Goal: Task Accomplishment & Management: Manage account settings

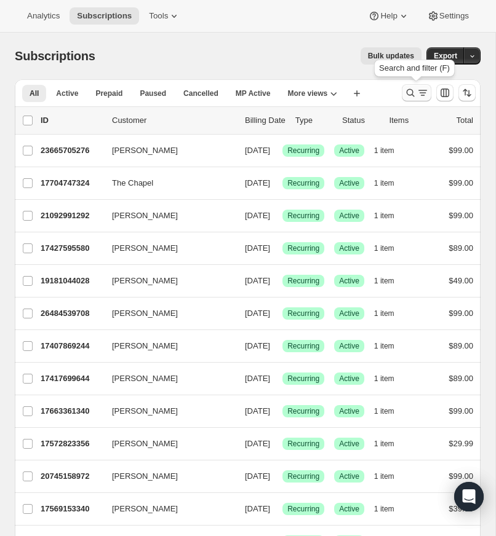
click at [406, 89] on icon "Search and filter results" at bounding box center [410, 93] width 12 height 12
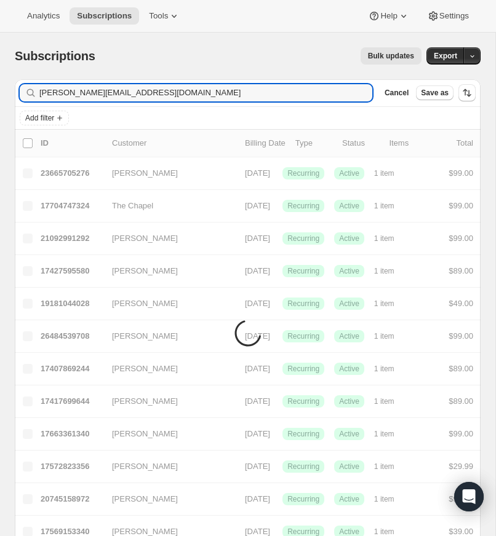
type input "[PERSON_NAME][EMAIL_ADDRESS][DOMAIN_NAME]"
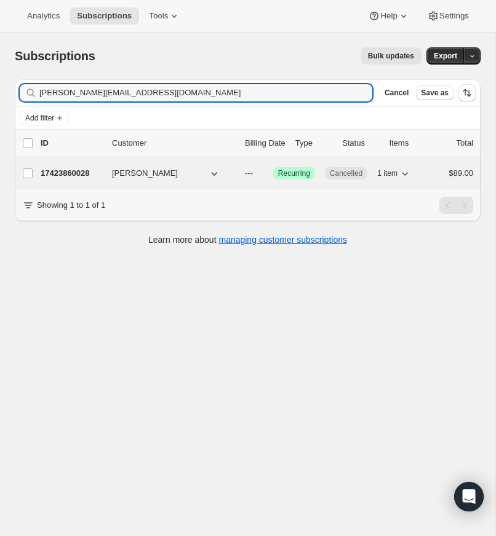
click at [71, 172] on p "17423860028" at bounding box center [71, 173] width 61 height 12
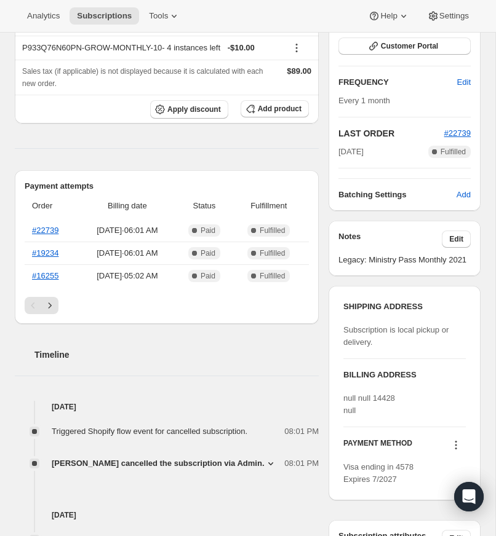
scroll to position [200, 0]
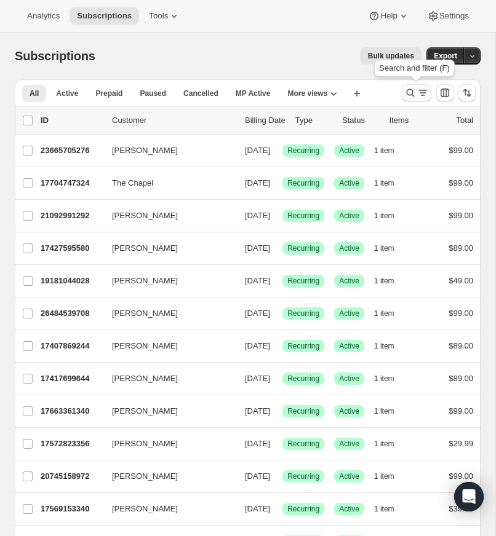
click at [407, 90] on icon "Search and filter results" at bounding box center [410, 93] width 12 height 12
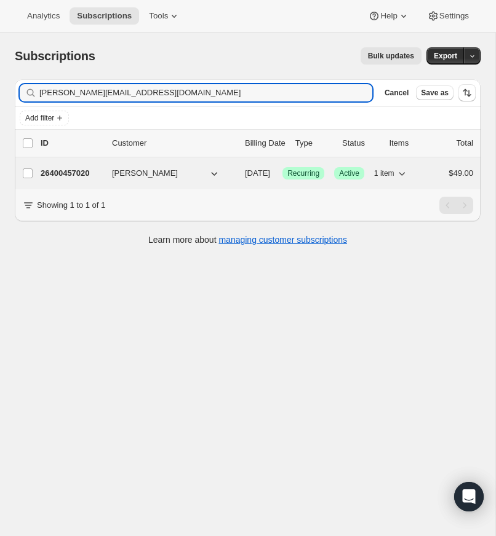
type input "schallmo@icloud.com"
click at [79, 172] on p "26400457020" at bounding box center [71, 173] width 61 height 12
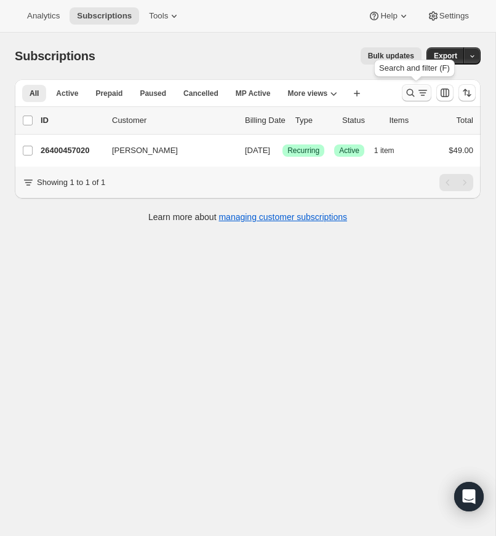
click at [410, 90] on icon "Search and filter results" at bounding box center [410, 93] width 12 height 12
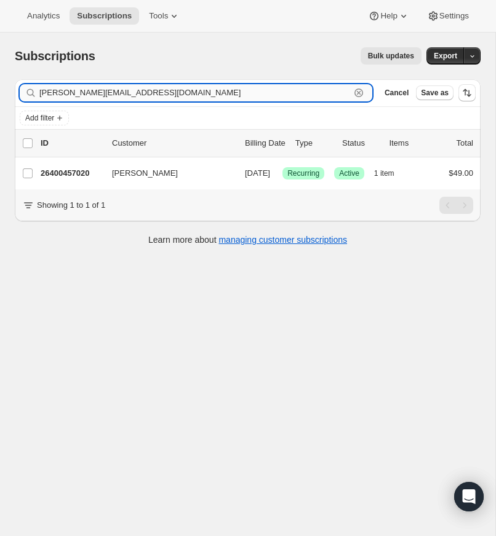
drag, startPoint x: 359, startPoint y: 91, endPoint x: 196, endPoint y: 87, distance: 163.0
click at [358, 91] on icon "button" at bounding box center [358, 93] width 12 height 12
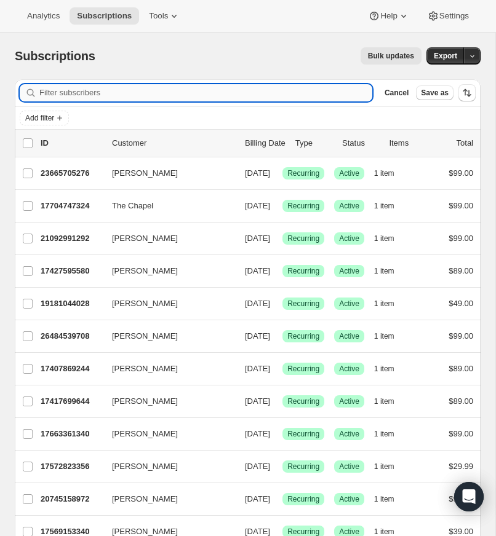
paste input "pastor@cloverdale.love"
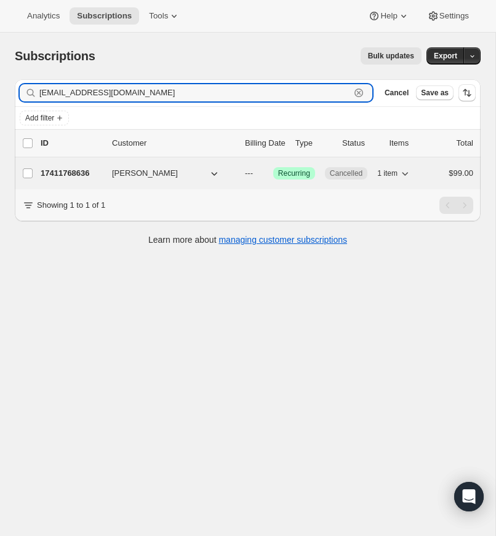
type input "pastor@cloverdale.love"
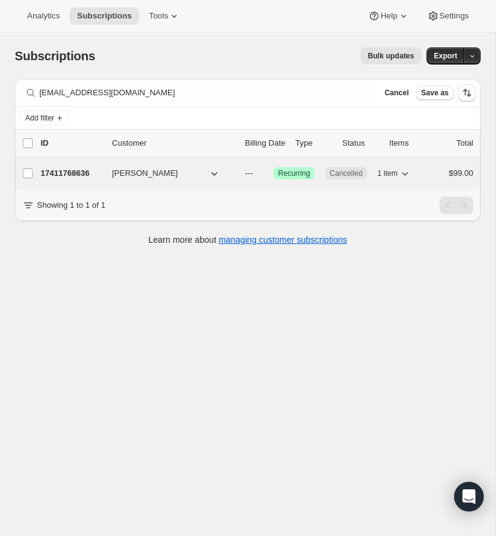
click at [71, 170] on p "17411768636" at bounding box center [71, 173] width 61 height 12
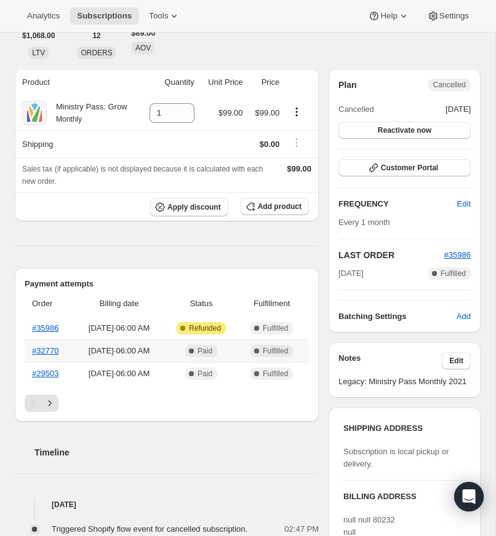
scroll to position [98, 0]
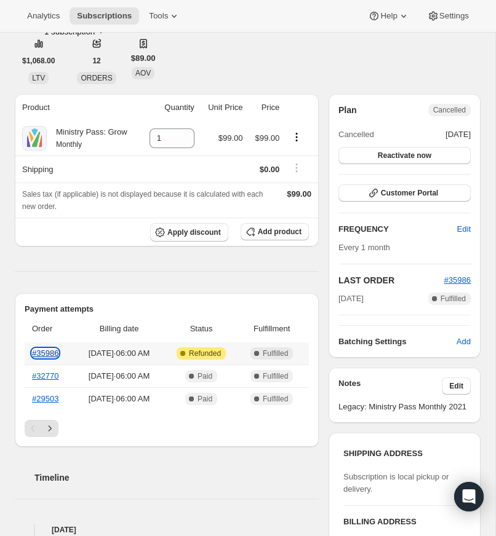
click at [48, 358] on link "#35986" at bounding box center [45, 353] width 26 height 9
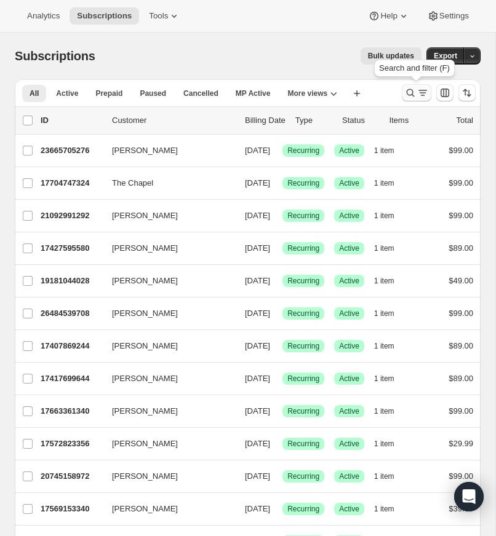
click at [407, 89] on icon "Search and filter results" at bounding box center [410, 93] width 12 height 12
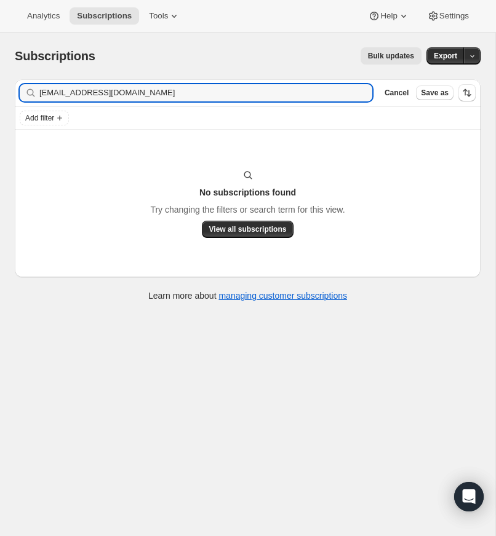
type input "pastorsbrumfield@gmail.com"
click at [203, 93] on input "pastorsbrumfield@gmail.com" at bounding box center [194, 92] width 311 height 17
drag, startPoint x: 357, startPoint y: 92, endPoint x: 152, endPoint y: 95, distance: 205.4
click at [356, 92] on icon "button" at bounding box center [358, 93] width 12 height 12
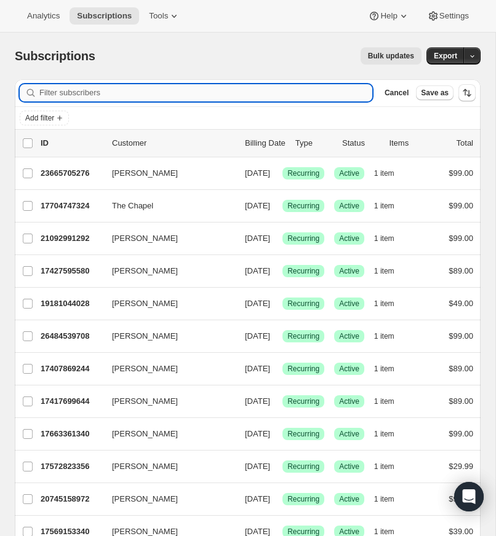
paste input "Pastorshannon@yahoo.com"
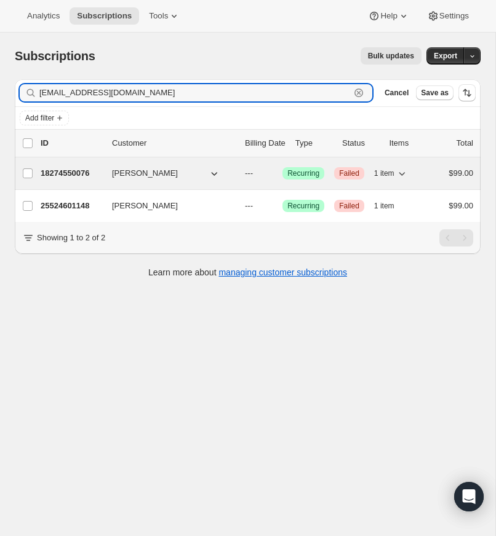
type input "Pastorshannon@yahoo.com"
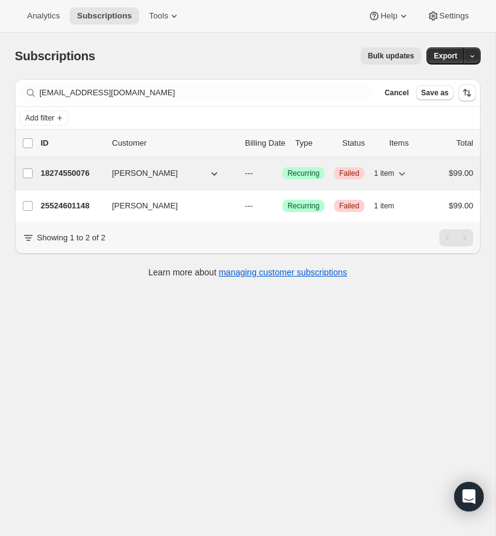
click at [73, 170] on p "18274550076" at bounding box center [71, 173] width 61 height 12
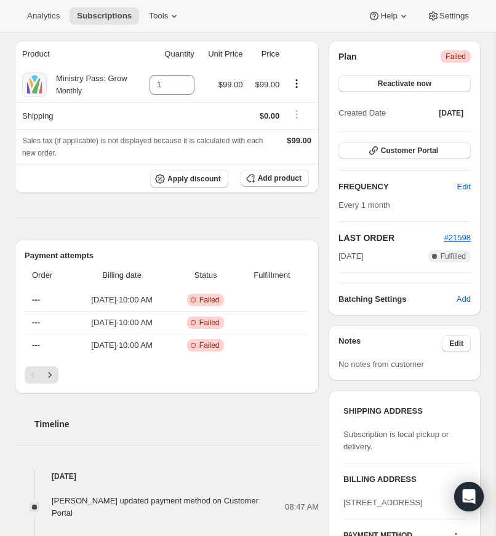
scroll to position [136, 0]
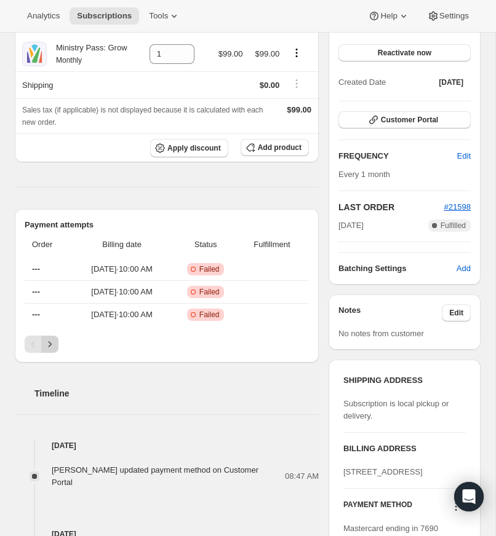
click at [53, 351] on icon "Next" at bounding box center [50, 344] width 12 height 12
click at [52, 351] on icon "Next" at bounding box center [50, 344] width 12 height 12
click at [50, 351] on icon "Next" at bounding box center [50, 344] width 12 height 12
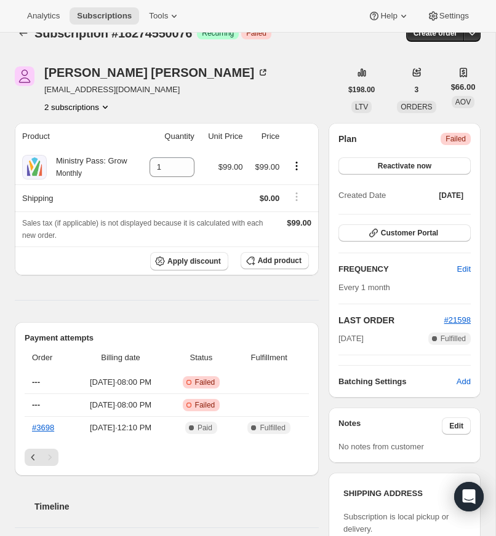
scroll to position [0, 0]
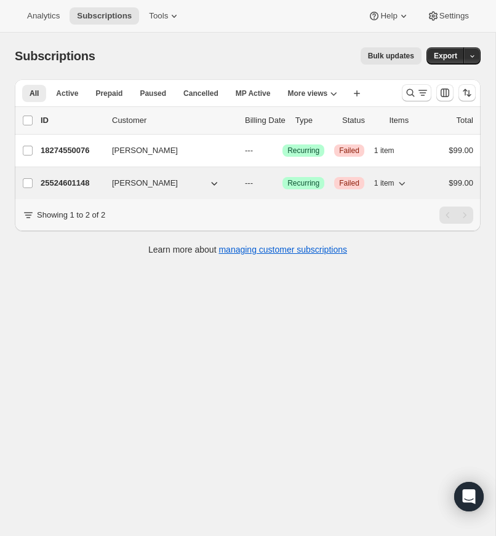
click at [129, 184] on span "shannon brumfield" at bounding box center [145, 183] width 66 height 12
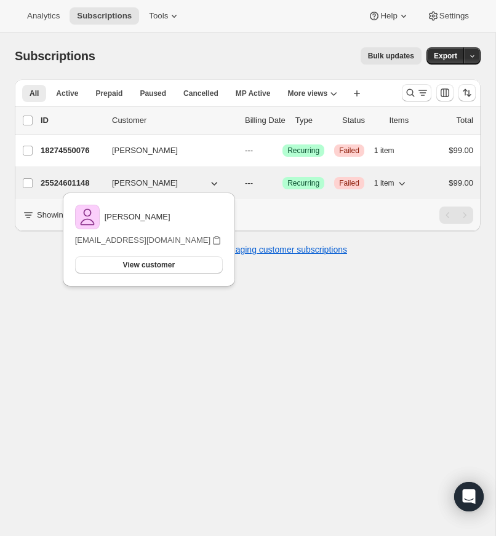
click at [54, 178] on p "25524601148" at bounding box center [71, 183] width 61 height 12
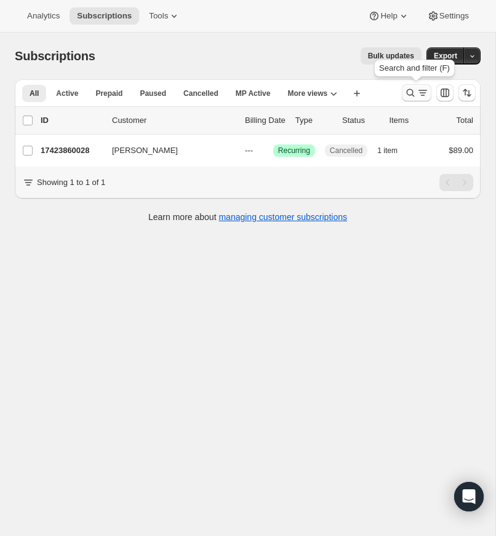
click at [408, 91] on icon "Search and filter results" at bounding box center [410, 93] width 12 height 12
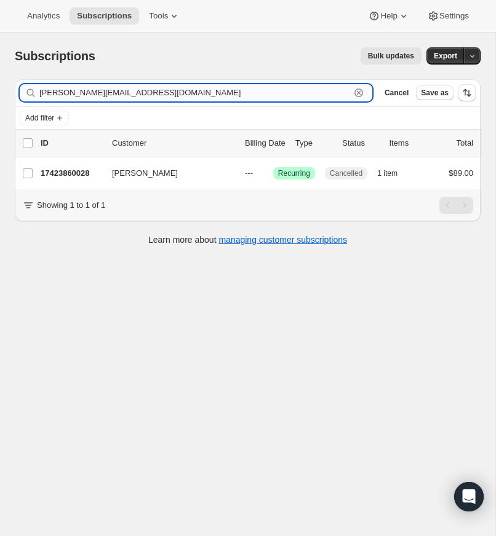
drag, startPoint x: 357, startPoint y: 90, endPoint x: 346, endPoint y: 89, distance: 10.6
click at [354, 90] on icon "button" at bounding box center [358, 93] width 12 height 12
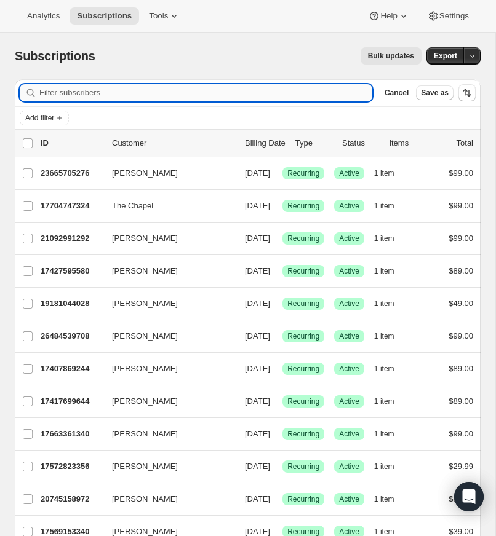
paste input "[EMAIL_ADDRESS][DOMAIN_NAME]"
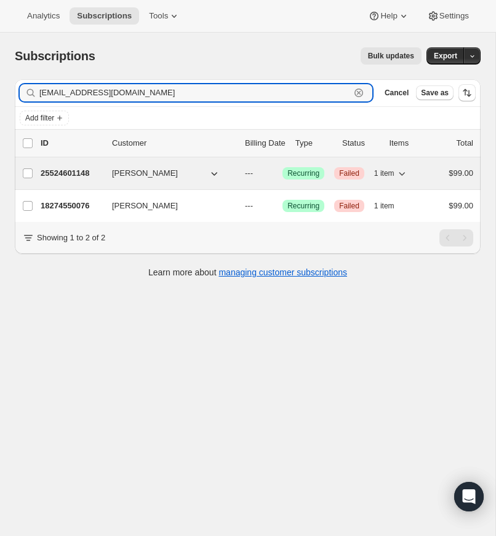
type input "[EMAIL_ADDRESS][DOMAIN_NAME]"
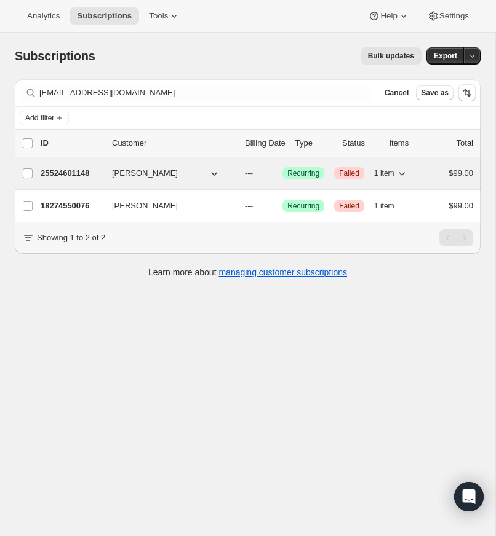
click at [87, 170] on p "25524601148" at bounding box center [71, 173] width 61 height 12
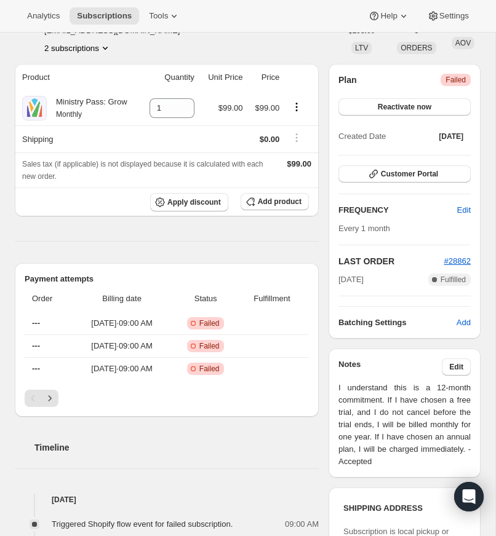
scroll to position [97, 0]
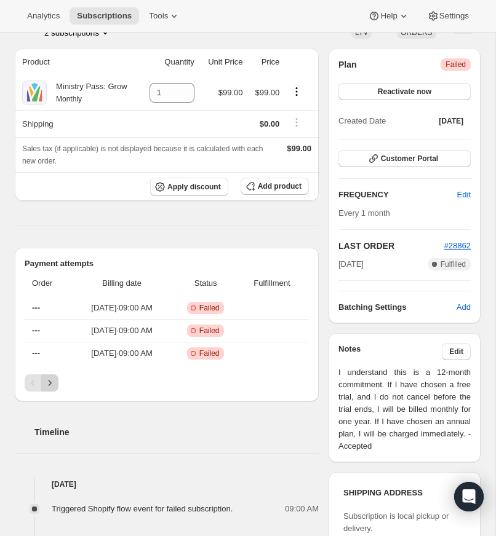
click at [50, 389] on icon "Next" at bounding box center [50, 383] width 12 height 12
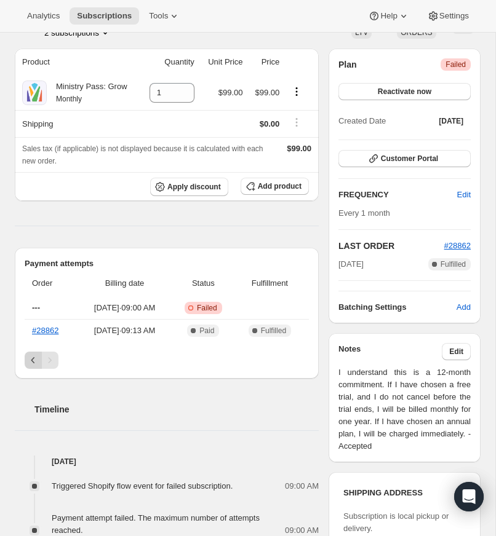
click at [31, 367] on icon "Previous" at bounding box center [33, 360] width 12 height 12
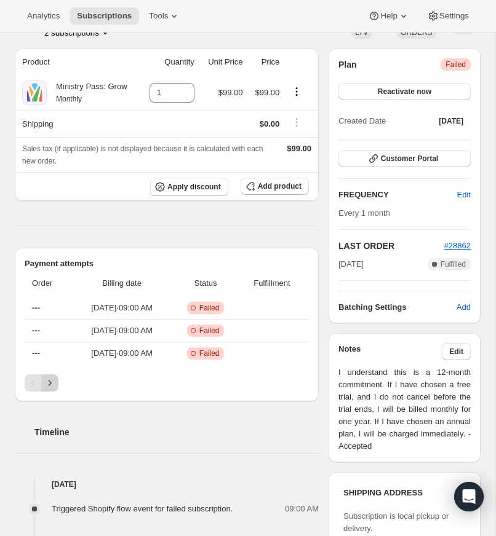
click at [49, 389] on icon "Next" at bounding box center [50, 383] width 12 height 12
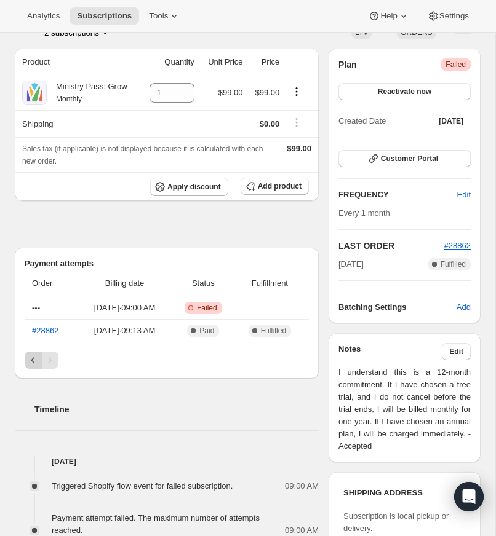
click at [31, 367] on icon "Previous" at bounding box center [33, 360] width 12 height 12
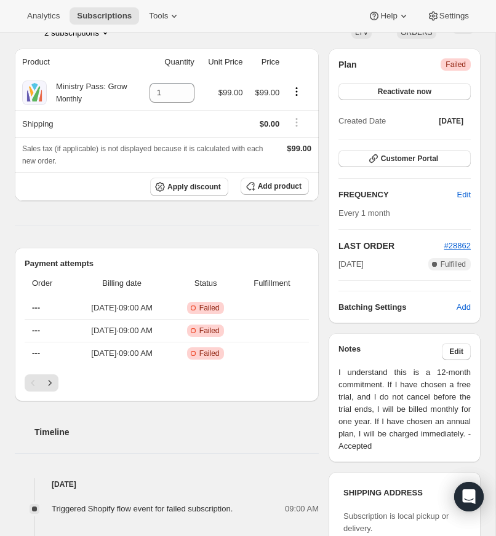
click at [49, 392] on button "Next" at bounding box center [49, 383] width 17 height 17
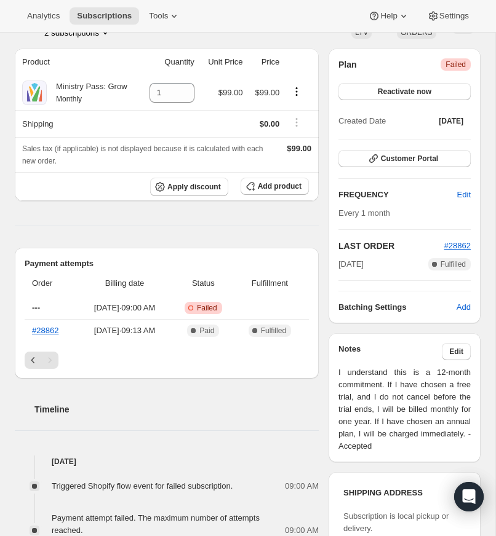
click at [49, 379] on div "Payment attempts Order Billing date Status Fulfillment --- Jul 17, 2025 · 09:00…" at bounding box center [167, 313] width 304 height 131
click at [50, 369] on div "Pagination" at bounding box center [49, 360] width 17 height 17
click at [28, 367] on icon "Previous" at bounding box center [33, 360] width 12 height 12
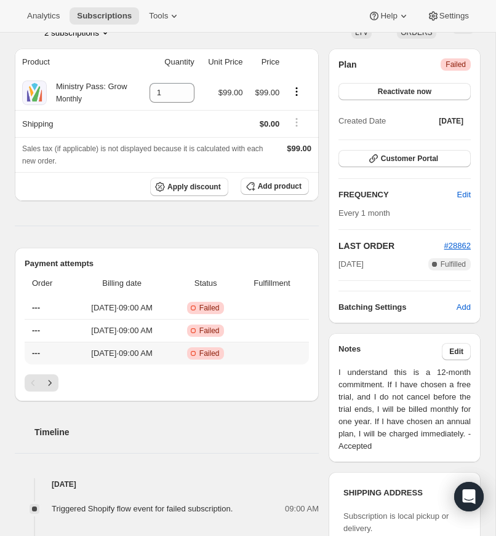
click at [28, 365] on th "---" at bounding box center [48, 353] width 47 height 23
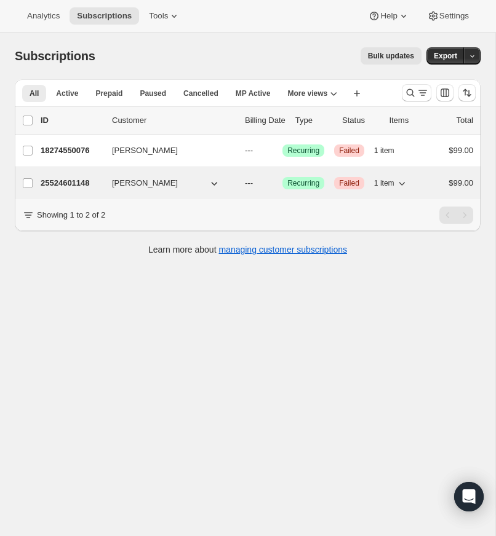
click at [142, 181] on span "shannon brumfield" at bounding box center [145, 183] width 66 height 12
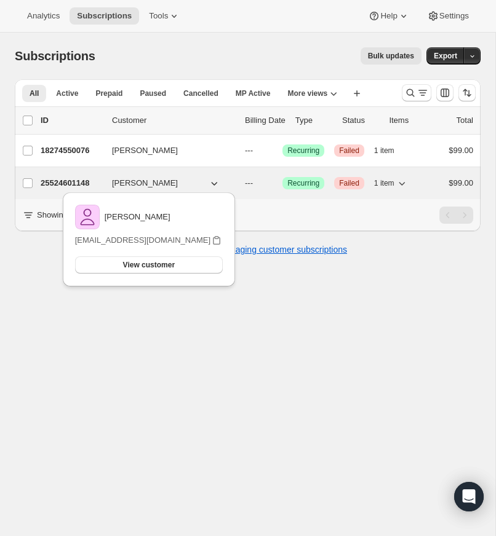
click at [46, 180] on p "25524601148" at bounding box center [71, 183] width 61 height 12
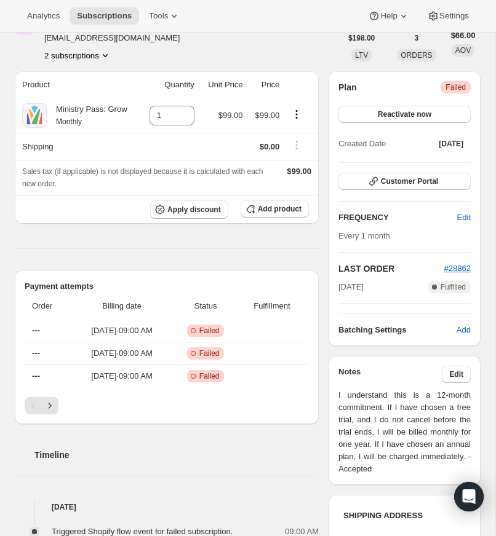
scroll to position [103, 0]
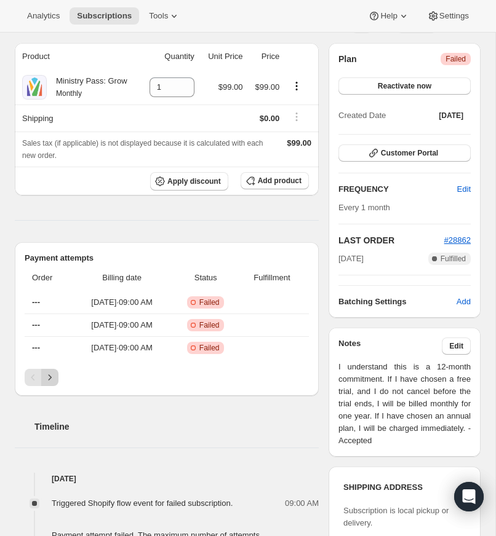
click at [49, 384] on icon "Next" at bounding box center [50, 377] width 12 height 12
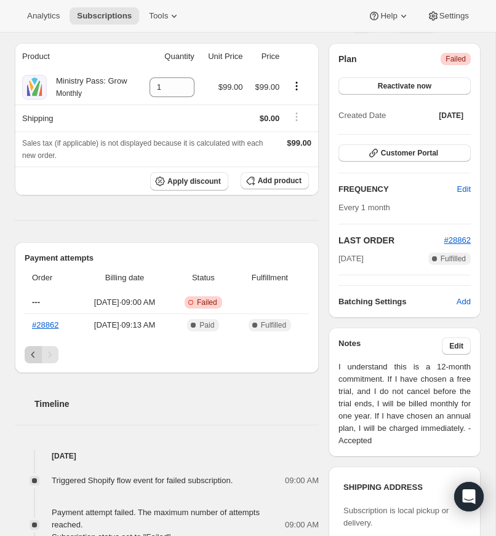
click at [29, 361] on icon "Previous" at bounding box center [33, 355] width 12 height 12
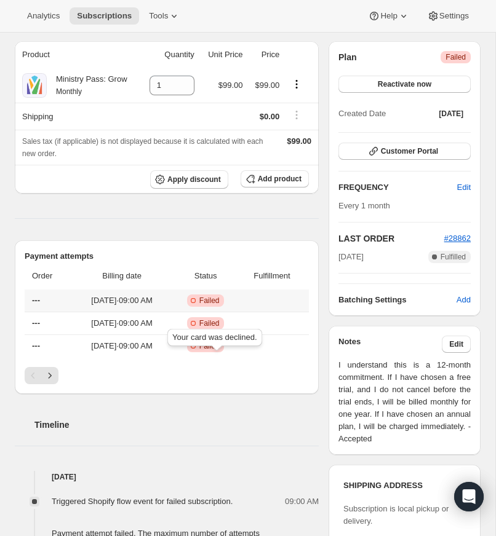
scroll to position [143, 0]
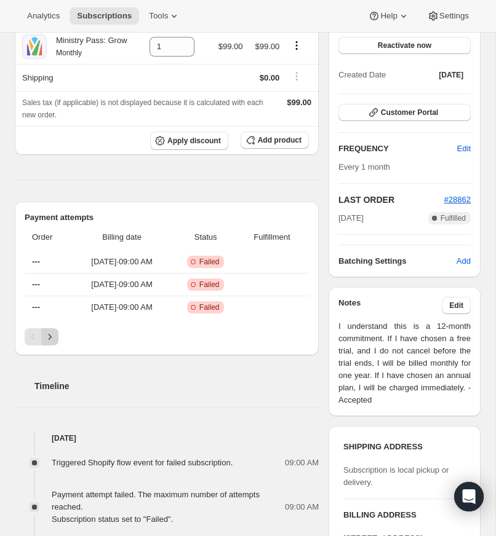
click at [52, 343] on icon "Next" at bounding box center [50, 337] width 12 height 12
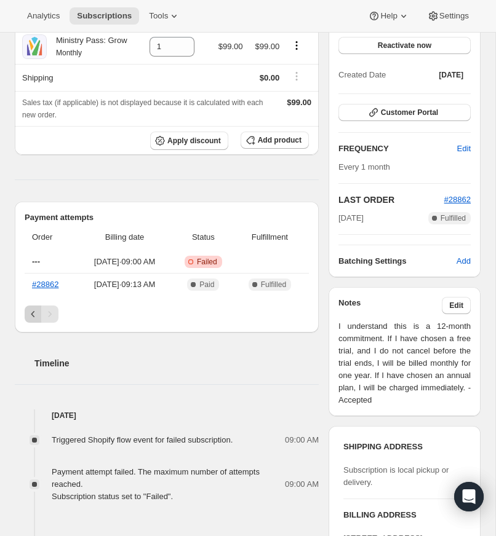
click at [27, 320] on icon "Previous" at bounding box center [33, 314] width 12 height 12
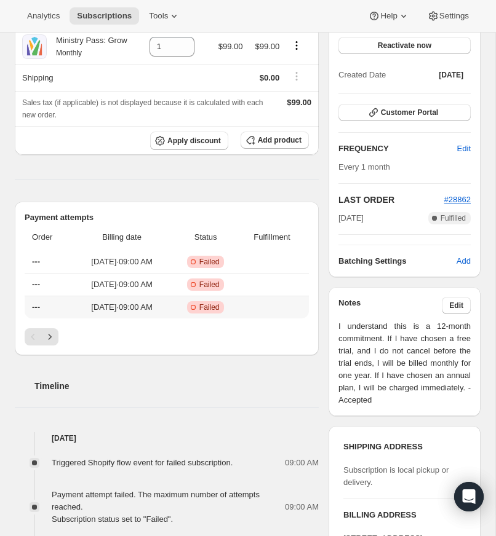
click at [27, 319] on th "---" at bounding box center [48, 307] width 47 height 23
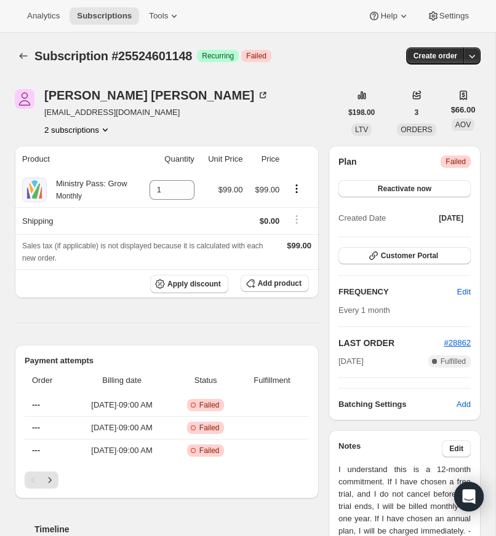
click at [107, 128] on icon "Product actions" at bounding box center [105, 130] width 12 height 12
click at [61, 149] on span "18274550076" at bounding box center [58, 152] width 49 height 9
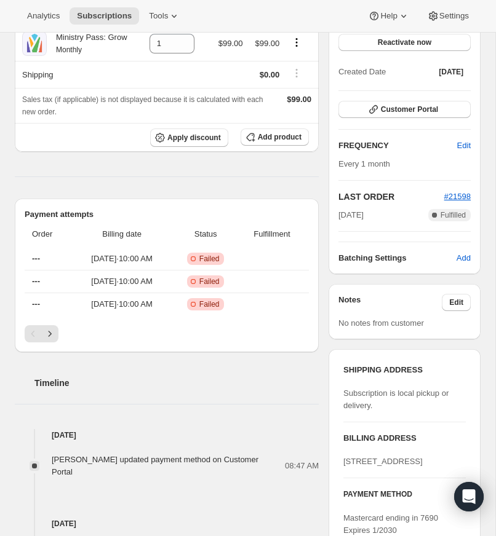
scroll to position [148, 0]
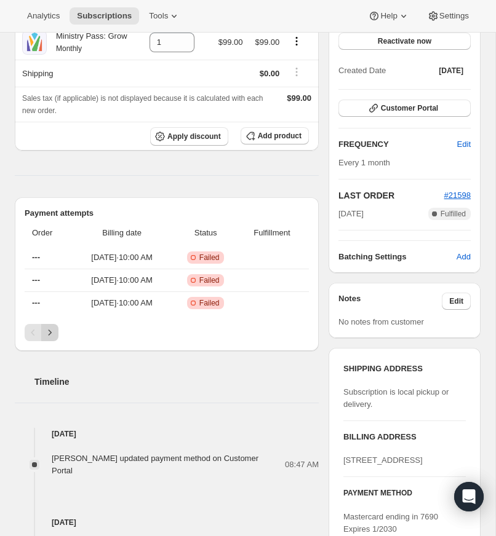
click at [46, 339] on icon "Next" at bounding box center [50, 333] width 12 height 12
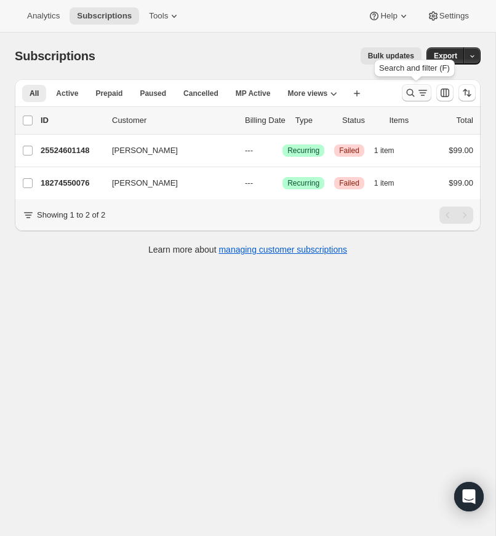
click at [409, 91] on icon "Search and filter results" at bounding box center [410, 93] width 12 height 12
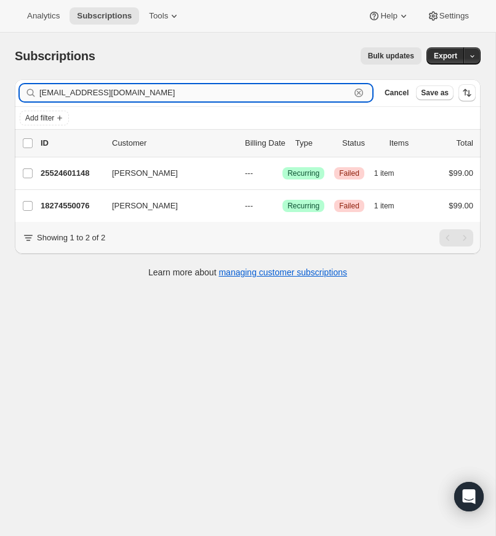
drag, startPoint x: 358, startPoint y: 90, endPoint x: 213, endPoint y: 86, distance: 145.2
click at [357, 90] on icon "button" at bounding box center [358, 93] width 12 height 12
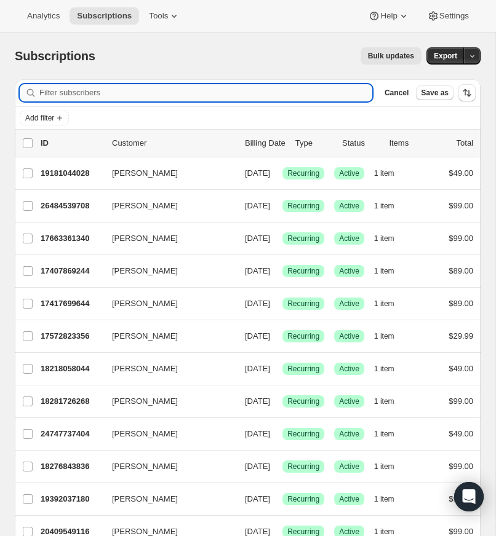
paste input "nvolkening93@gmail.com"
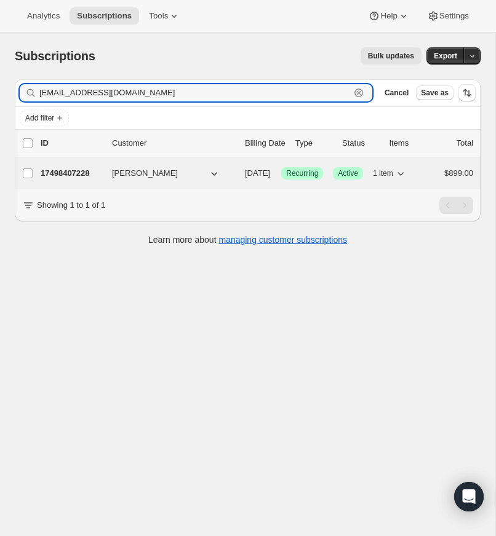
type input "nvolkening93@gmail.com"
click at [84, 170] on p "17498407228" at bounding box center [71, 173] width 61 height 12
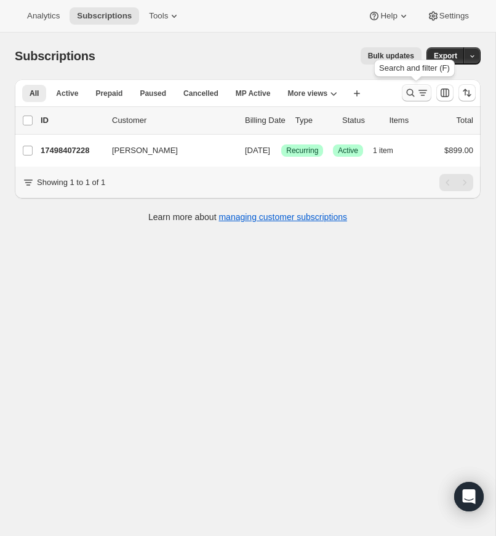
click at [407, 91] on icon "Search and filter results" at bounding box center [410, 93] width 12 height 12
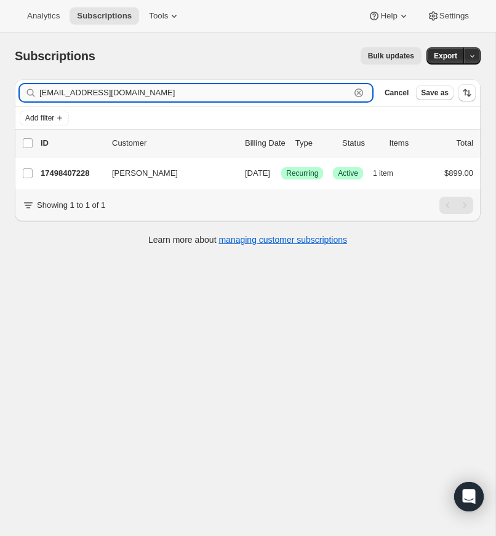
drag, startPoint x: 358, startPoint y: 91, endPoint x: 133, endPoint y: 88, distance: 225.1
click at [358, 91] on icon "button" at bounding box center [358, 93] width 12 height 12
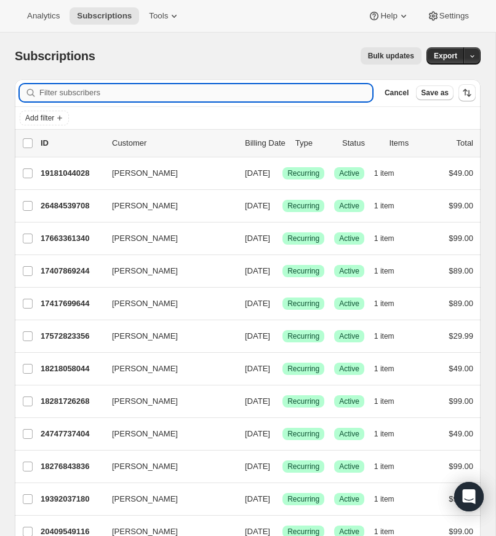
paste input "jlaskowski@newheights.org"
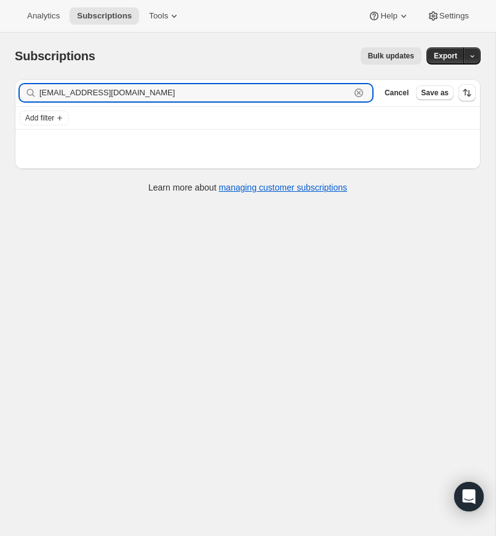
type input "jlaskowski@newheights.org"
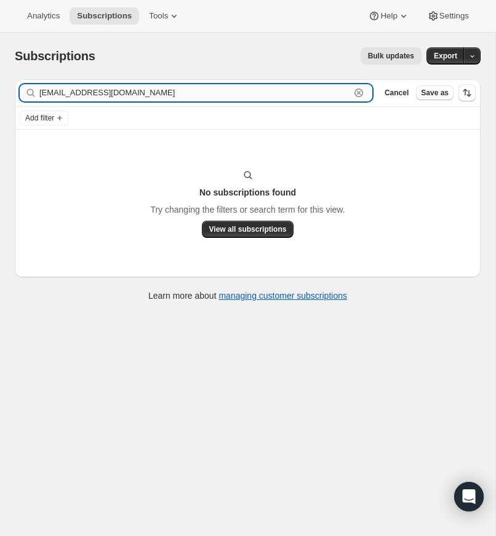
click at [163, 93] on input "jlaskowski@newheights.org" at bounding box center [194, 92] width 311 height 17
drag, startPoint x: 360, startPoint y: 92, endPoint x: 46, endPoint y: 73, distance: 314.8
click at [360, 92] on icon "button" at bounding box center [358, 93] width 12 height 12
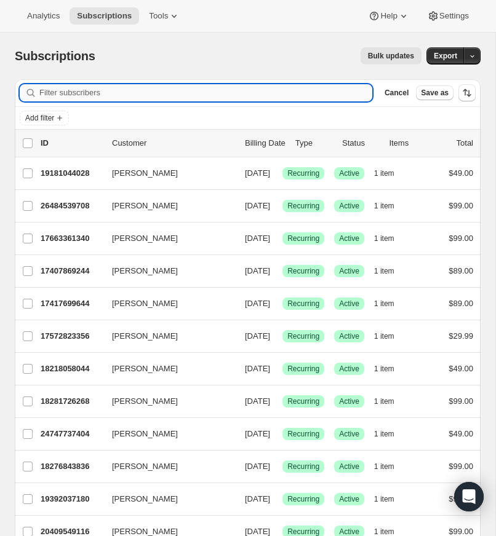
paste input "highschool@newheights.org"
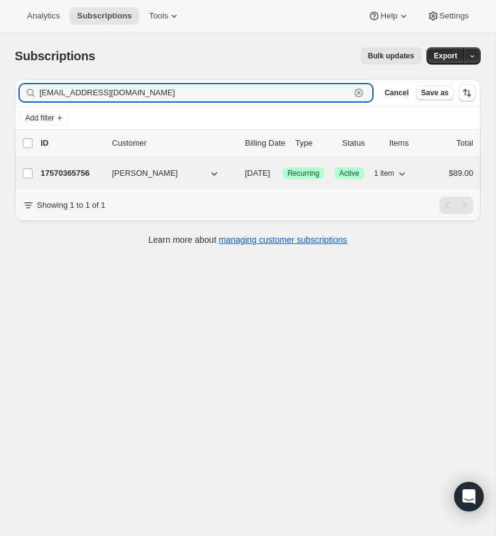
type input "highschool@newheights.org"
click at [68, 169] on p "17570365756" at bounding box center [71, 173] width 61 height 12
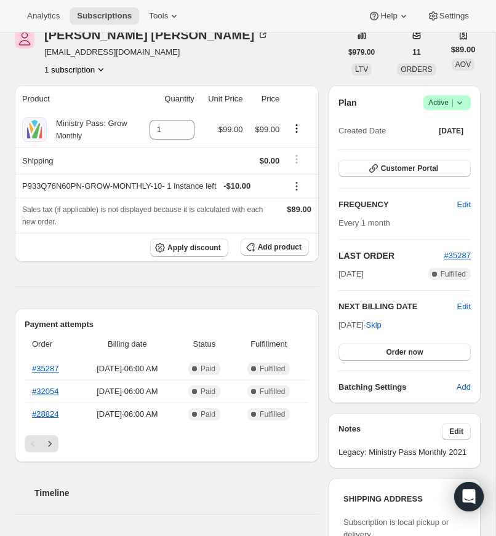
scroll to position [43, 0]
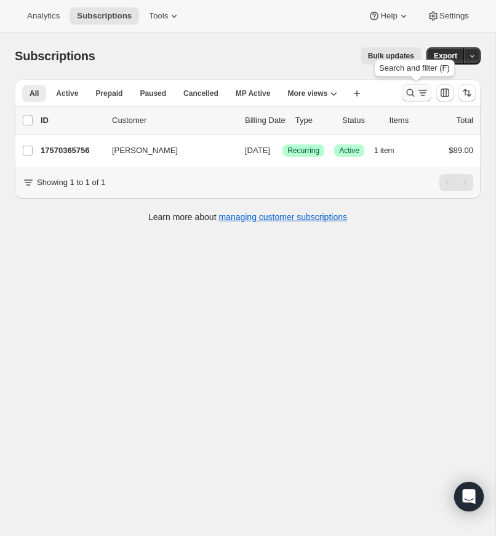
click at [408, 90] on icon "Search and filter results" at bounding box center [410, 93] width 12 height 12
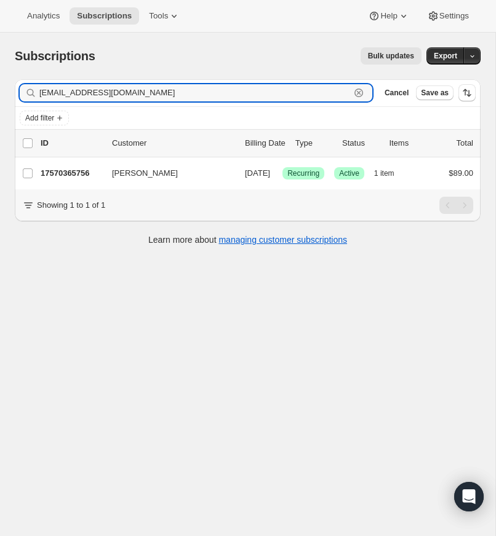
drag, startPoint x: 361, startPoint y: 89, endPoint x: 269, endPoint y: 81, distance: 92.0
click at [361, 89] on icon "button" at bounding box center [358, 93] width 12 height 12
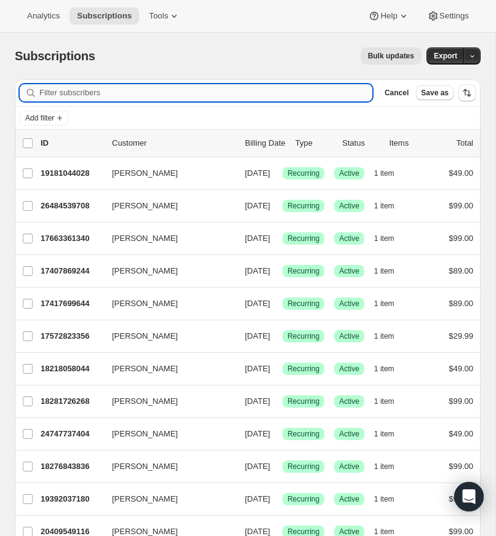
paste input "[PERSON_NAME][EMAIL_ADDRESS][DOMAIN_NAME]"
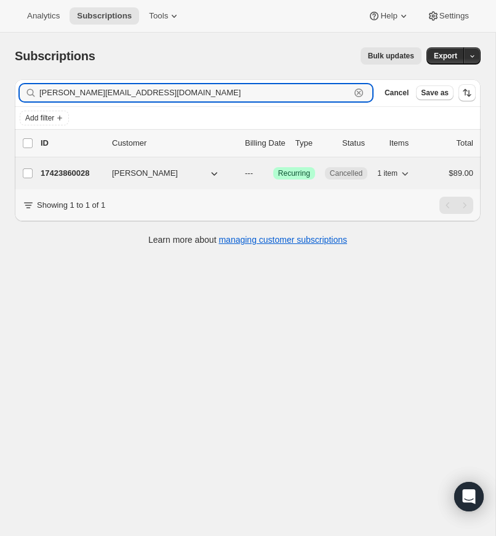
type input "[PERSON_NAME][EMAIL_ADDRESS][DOMAIN_NAME]"
click at [65, 172] on p "17423860028" at bounding box center [71, 173] width 61 height 12
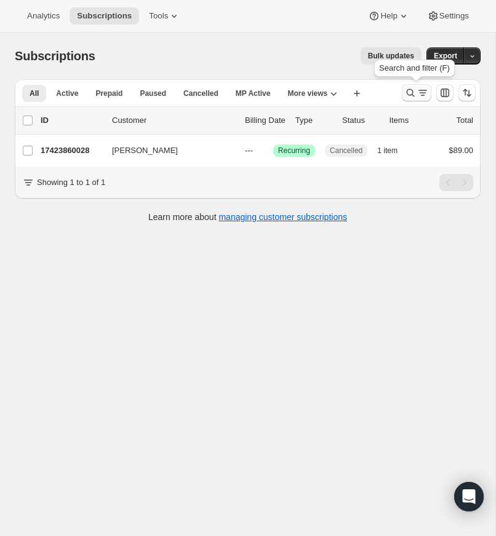
click at [410, 90] on icon "Search and filter results" at bounding box center [410, 93] width 12 height 12
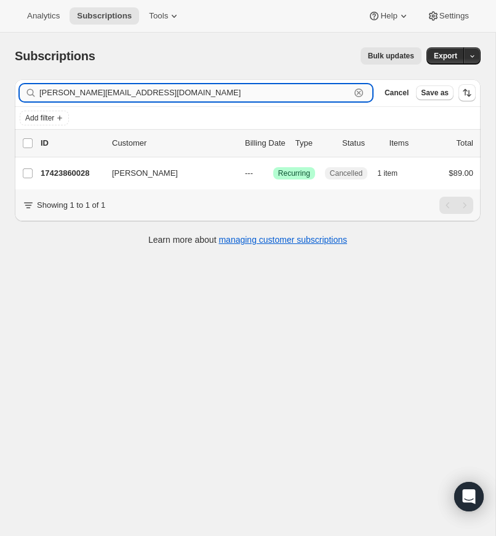
drag, startPoint x: 360, startPoint y: 91, endPoint x: 148, endPoint y: 87, distance: 212.2
click at [360, 91] on icon "button" at bounding box center [358, 93] width 12 height 12
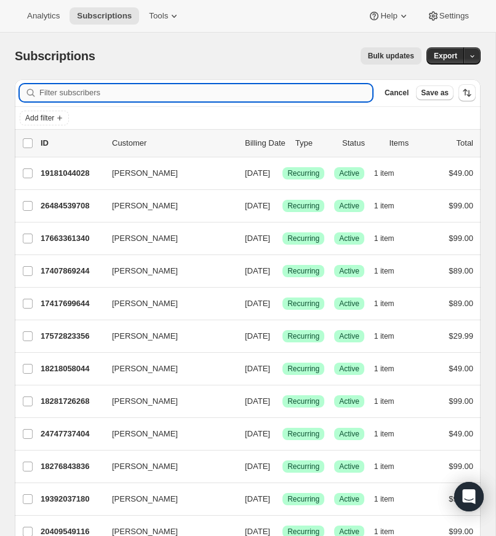
paste input "schallmo@icloud.com"
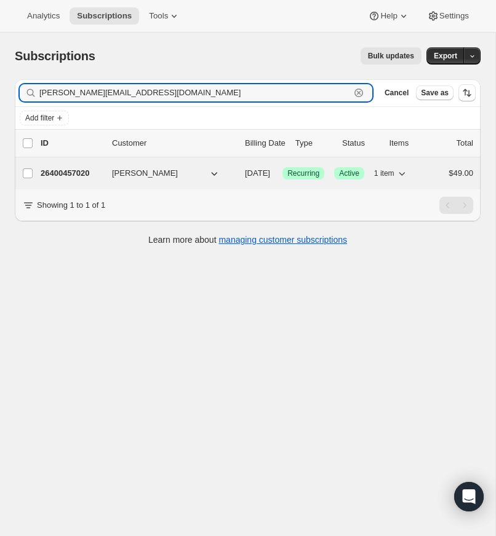
type input "schallmo@icloud.com"
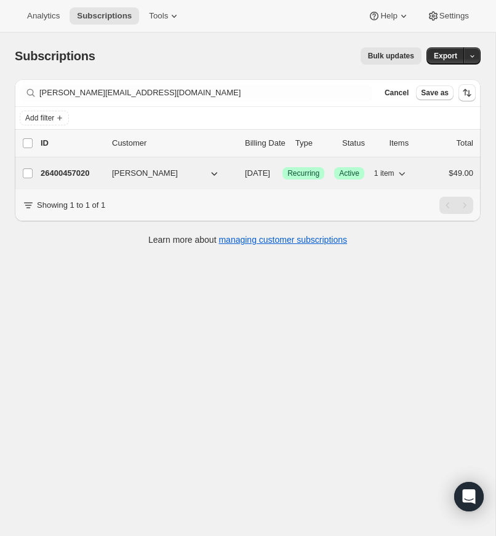
click at [129, 173] on span "jonathan schallmo" at bounding box center [145, 173] width 66 height 12
click at [61, 169] on p "26400457020" at bounding box center [71, 173] width 61 height 12
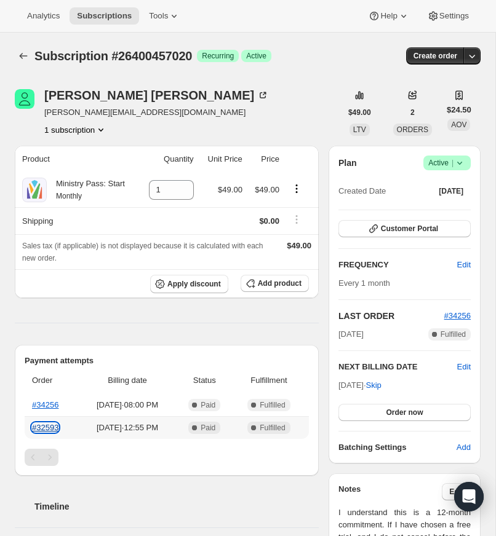
click at [47, 432] on link "#32593" at bounding box center [45, 427] width 26 height 9
click at [458, 159] on icon at bounding box center [459, 163] width 12 height 12
click at [446, 208] on span "Cancel subscription" at bounding box center [442, 208] width 69 height 9
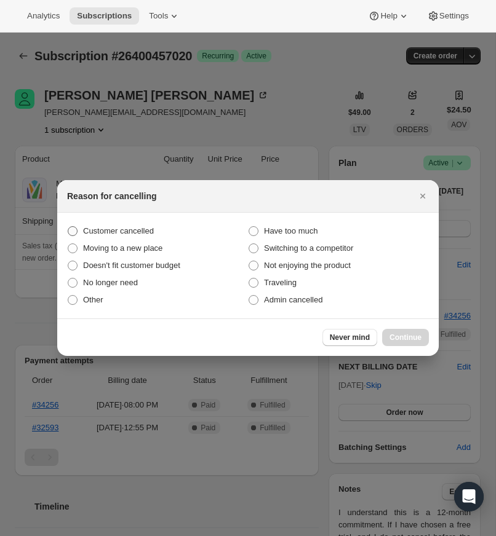
drag, startPoint x: 73, startPoint y: 229, endPoint x: 80, endPoint y: 231, distance: 7.8
click at [73, 228] on span ":r2fl:" at bounding box center [73, 231] width 10 height 10
click at [68, 227] on input "Customer cancelled" at bounding box center [68, 226] width 1 height 1
radio input "true"
click at [405, 334] on span "Continue" at bounding box center [405, 338] width 32 height 10
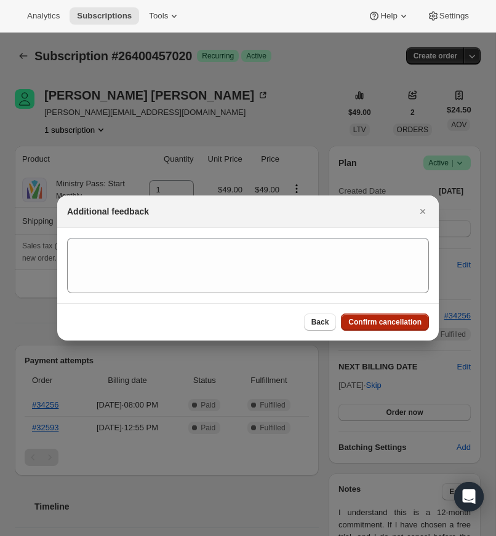
click at [376, 322] on span "Confirm cancellation" at bounding box center [384, 322] width 73 height 10
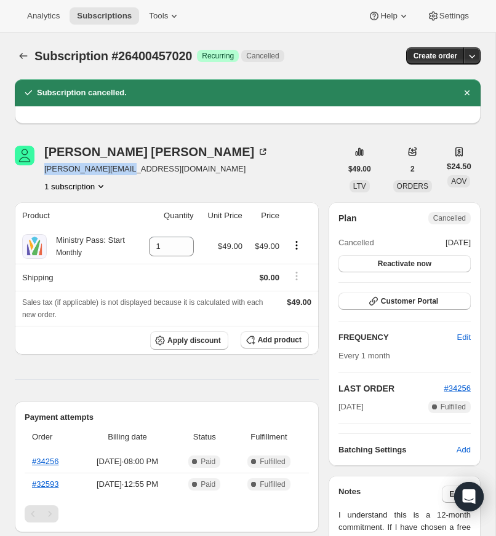
drag, startPoint x: 127, startPoint y: 167, endPoint x: 45, endPoint y: 170, distance: 82.5
click at [45, 170] on span "schallmo@icloud.com" at bounding box center [156, 169] width 224 height 12
copy span "schallmo@icloud.com"
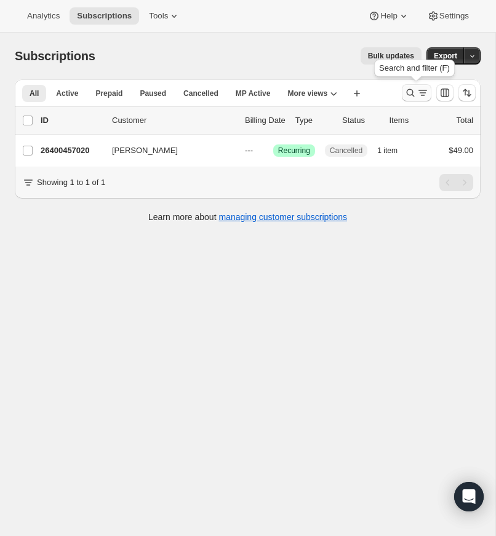
click at [409, 90] on icon "Search and filter results" at bounding box center [410, 93] width 12 height 12
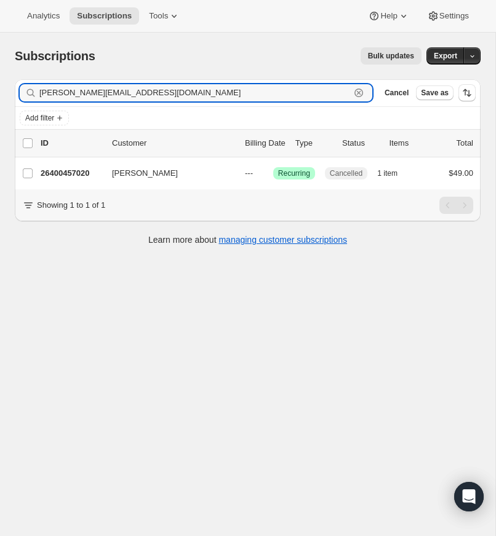
drag, startPoint x: 359, startPoint y: 92, endPoint x: 193, endPoint y: 85, distance: 165.6
click at [357, 91] on icon "button" at bounding box center [358, 93] width 12 height 12
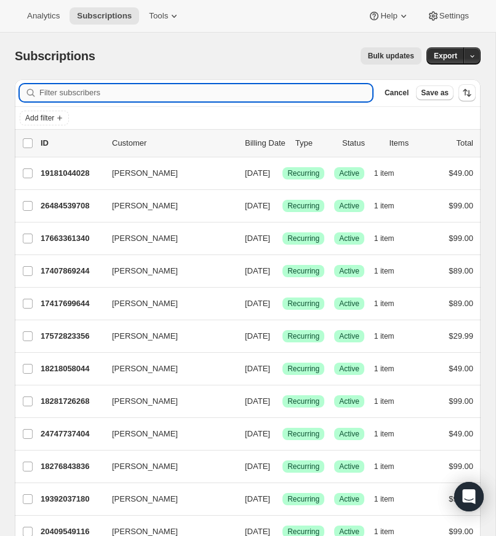
paste input "[EMAIL_ADDRESS][DOMAIN_NAME]"
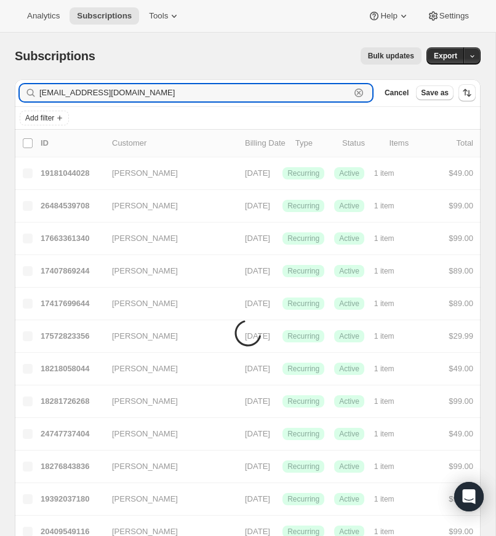
type input "[EMAIL_ADDRESS][DOMAIN_NAME]"
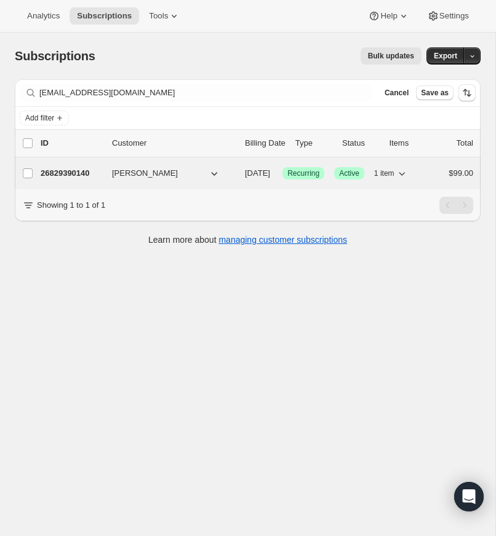
click at [72, 170] on p "26829390140" at bounding box center [71, 173] width 61 height 12
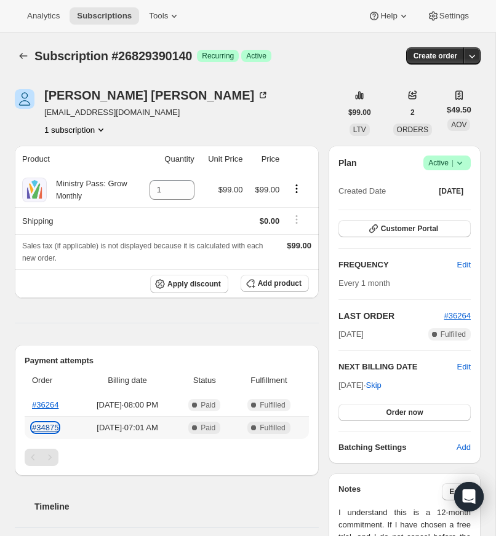
click at [50, 432] on link "#34875" at bounding box center [45, 427] width 26 height 9
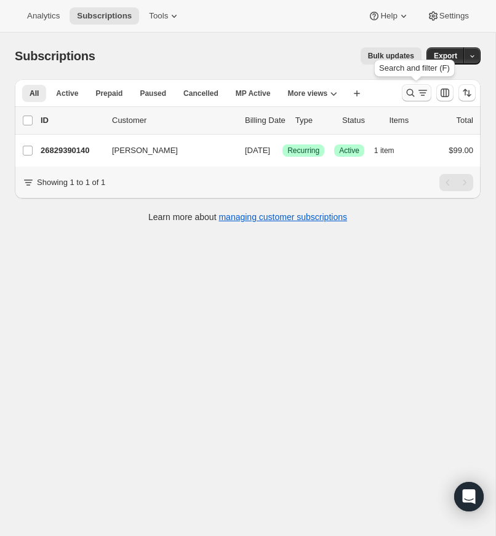
click at [410, 89] on icon "Search and filter results" at bounding box center [410, 93] width 12 height 12
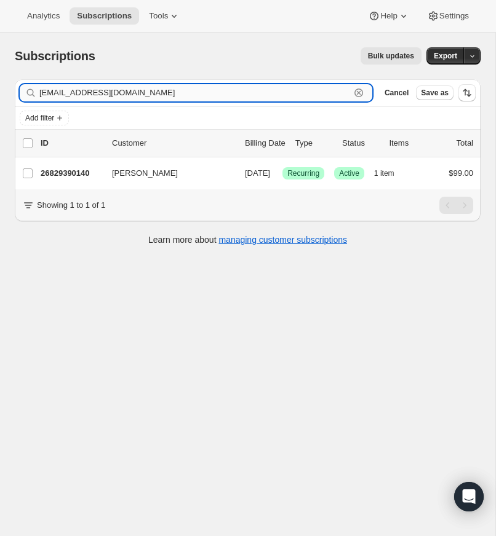
drag, startPoint x: 360, startPoint y: 92, endPoint x: 292, endPoint y: 89, distance: 68.3
click at [360, 92] on icon "button" at bounding box center [358, 93] width 12 height 12
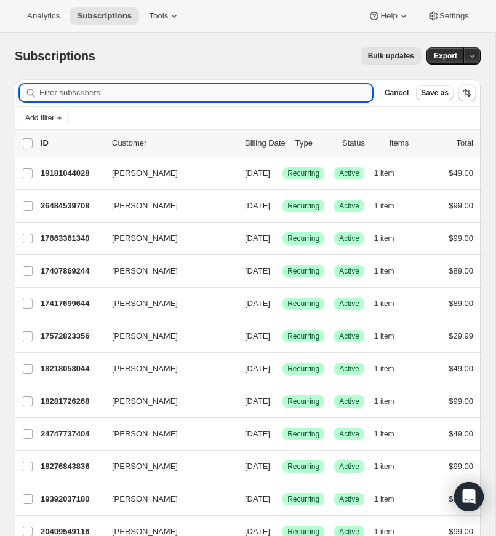
paste input "cindywoodman@gmail.com"
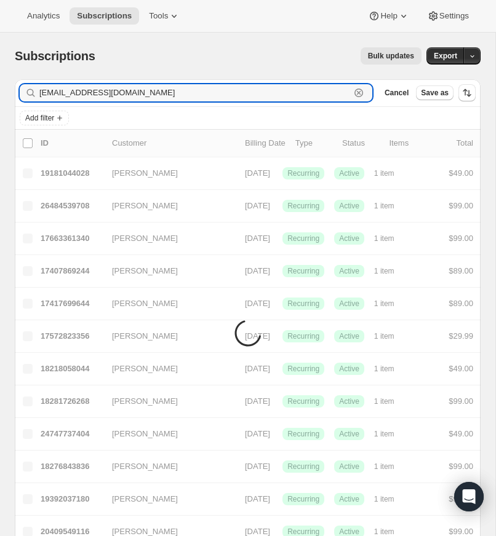
type input "cindywoodman@gmail.com"
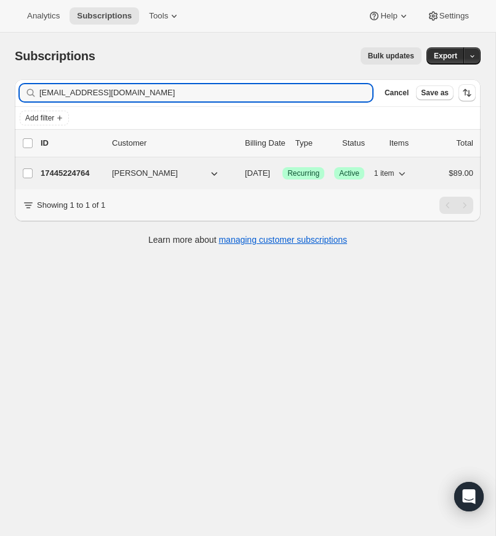
click at [77, 170] on p "17445224764" at bounding box center [71, 173] width 61 height 12
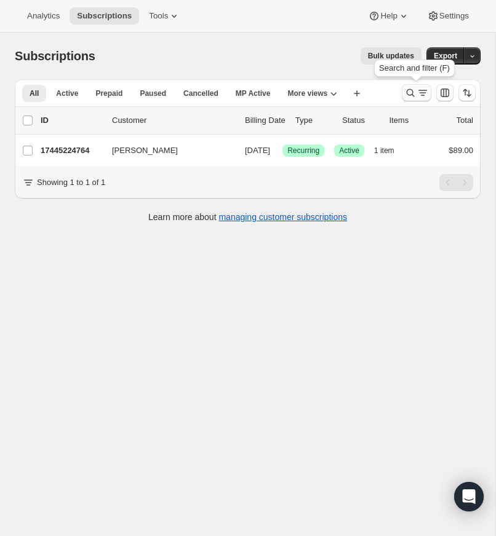
click at [412, 90] on icon "Search and filter results" at bounding box center [410, 93] width 8 height 8
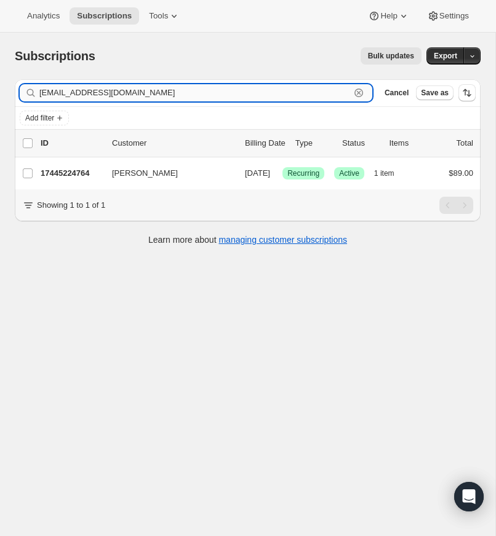
click at [355, 89] on icon "button" at bounding box center [358, 93] width 9 height 9
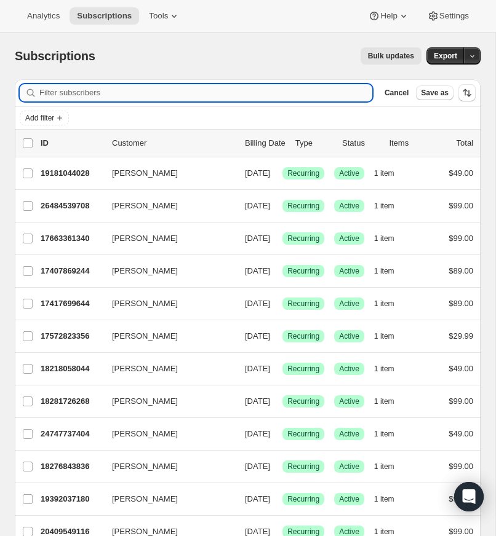
paste input "nmiller@svcnaz.org"
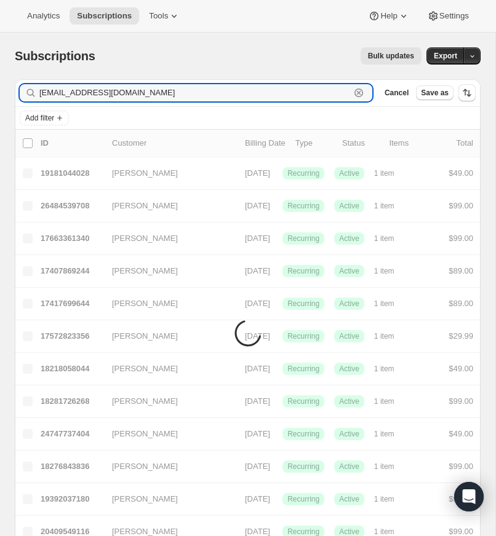
type input "nmiller@svcnaz.org"
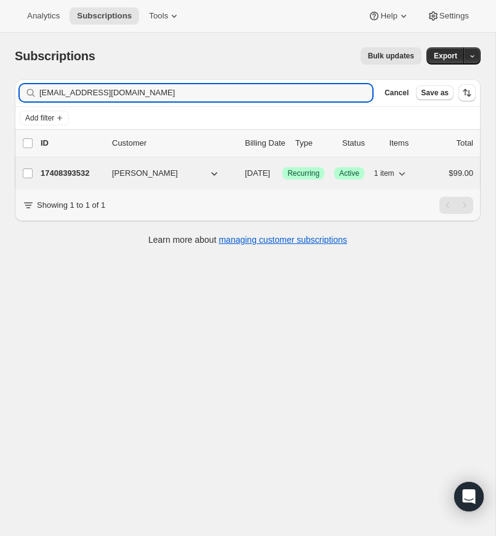
click at [76, 169] on p "17408393532" at bounding box center [71, 173] width 61 height 12
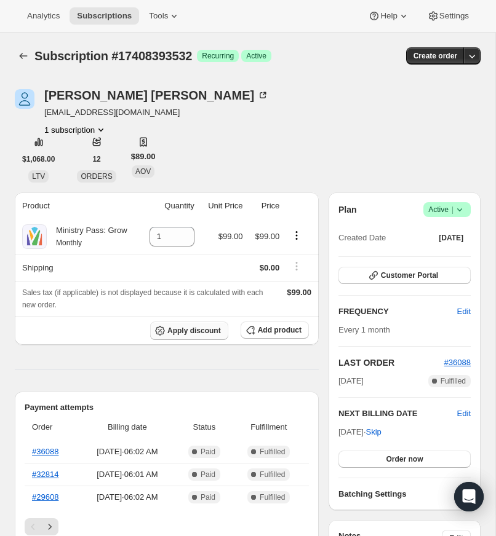
click at [186, 336] on span "Apply discount" at bounding box center [194, 331] width 54 height 10
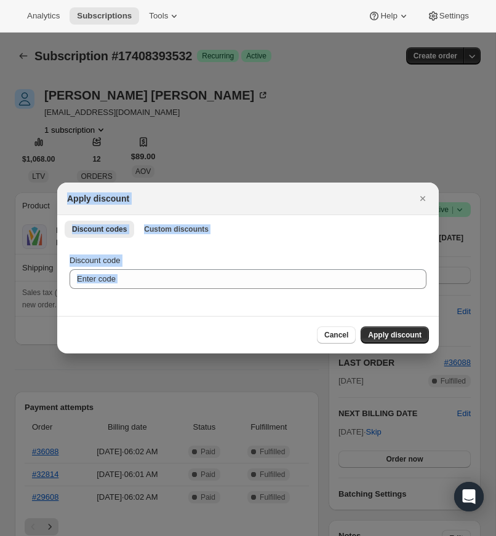
click at [186, 341] on div "Cancel Apply discount" at bounding box center [247, 335] width 381 height 38
click at [188, 228] on span "Custom discounts" at bounding box center [176, 229] width 65 height 10
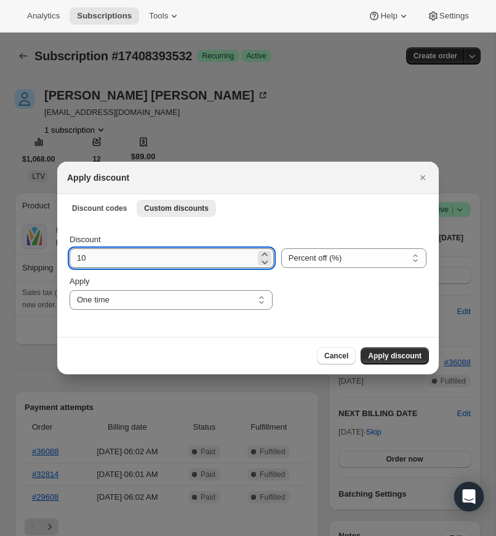
drag, startPoint x: 87, startPoint y: 260, endPoint x: 71, endPoint y: 259, distance: 16.0
click at [71, 259] on input "10" at bounding box center [162, 258] width 186 height 20
type input "30"
click at [313, 256] on select "Percent off (%) Amount off ($)" at bounding box center [353, 258] width 145 height 20
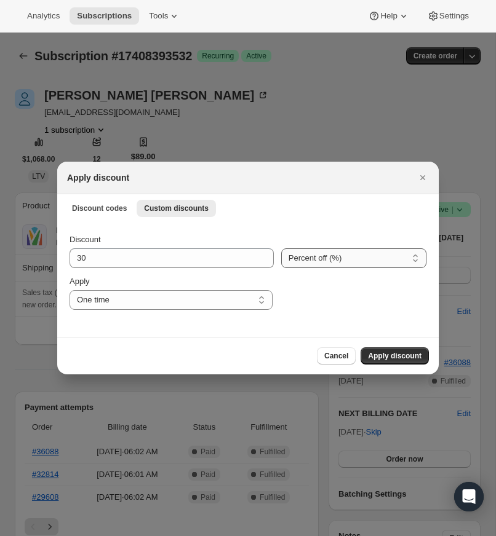
select select "fixed"
click at [281, 248] on select "Percent off (%) Amount off ($)" at bounding box center [353, 258] width 145 height 20
click at [262, 300] on select "One time Specify instances... Indefinitely" at bounding box center [170, 300] width 203 height 20
select select "indefinitely"
click at [69, 290] on select "One time Specify instances... Indefinitely" at bounding box center [170, 300] width 203 height 20
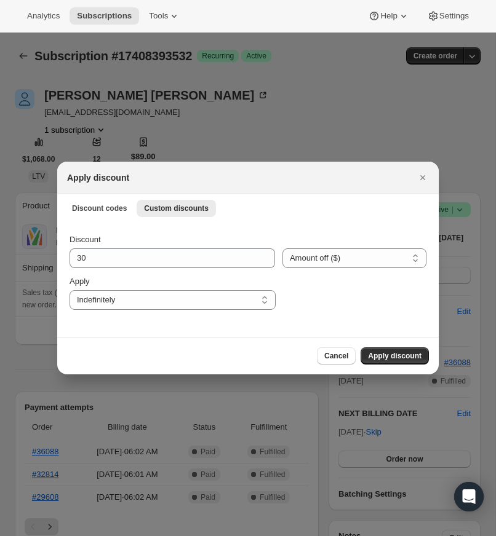
drag, startPoint x: 386, startPoint y: 355, endPoint x: 259, endPoint y: 361, distance: 127.4
click at [386, 355] on span "Apply discount" at bounding box center [395, 356] width 54 height 10
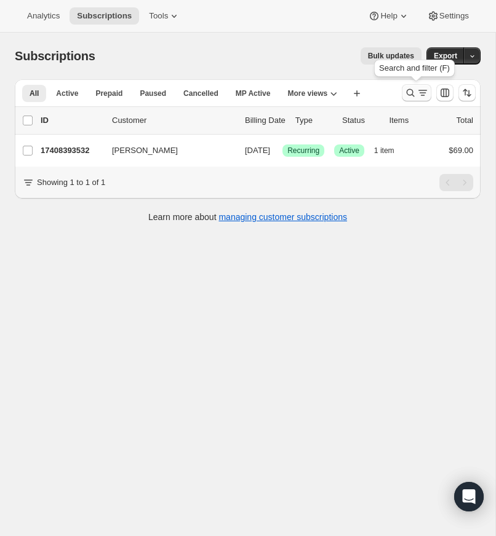
click at [408, 90] on icon "Search and filter results" at bounding box center [410, 93] width 12 height 12
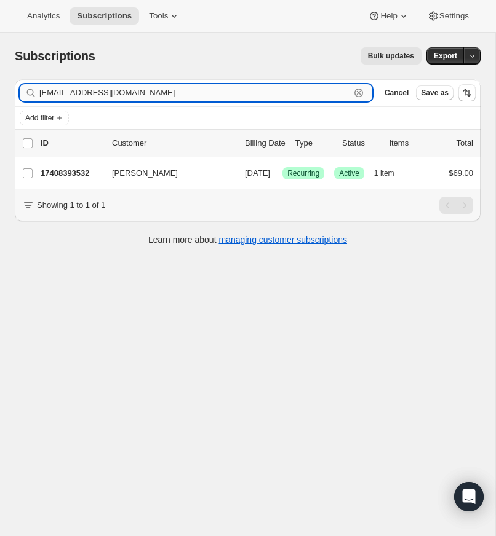
drag, startPoint x: 358, startPoint y: 92, endPoint x: 333, endPoint y: 89, distance: 24.7
click at [357, 92] on icon "button" at bounding box center [358, 93] width 12 height 12
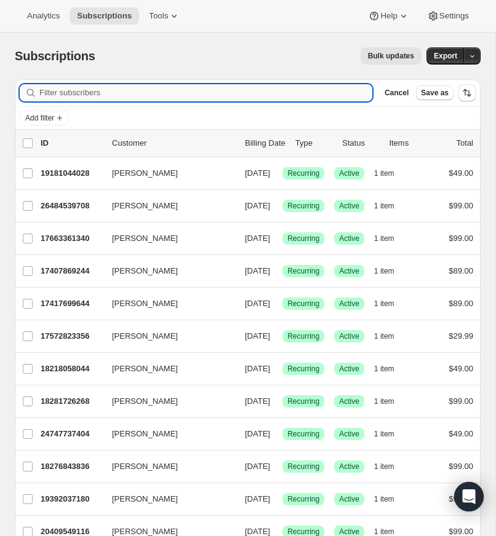
paste input "anthonycburrell@gmail.com"
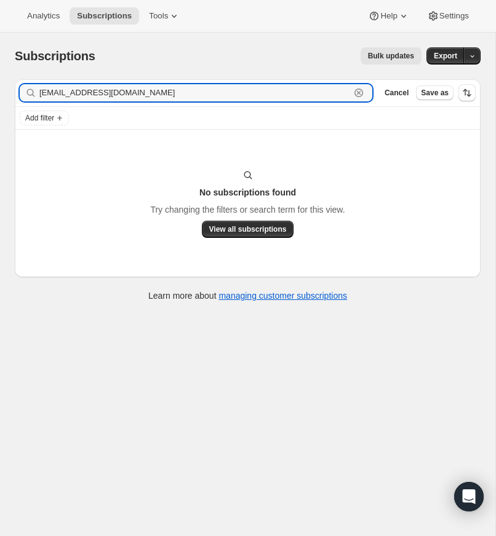
type input "anthonycburrell@gmail.com"
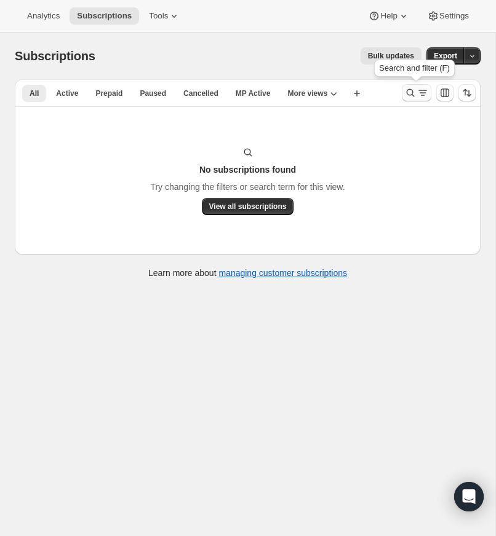
click at [410, 90] on icon "Search and filter results" at bounding box center [410, 93] width 12 height 12
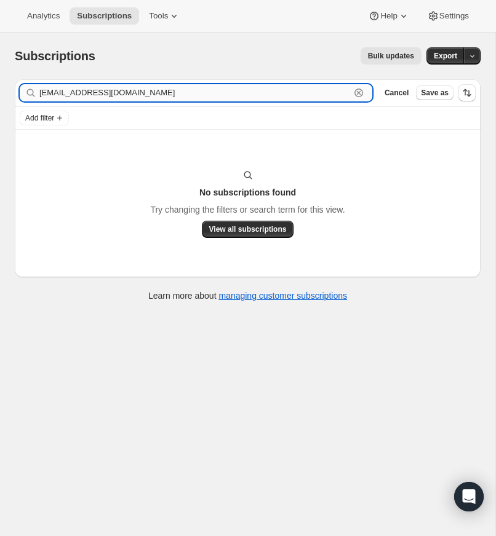
drag, startPoint x: 357, startPoint y: 90, endPoint x: 172, endPoint y: 97, distance: 185.2
click at [356, 90] on icon "button" at bounding box center [358, 93] width 12 height 12
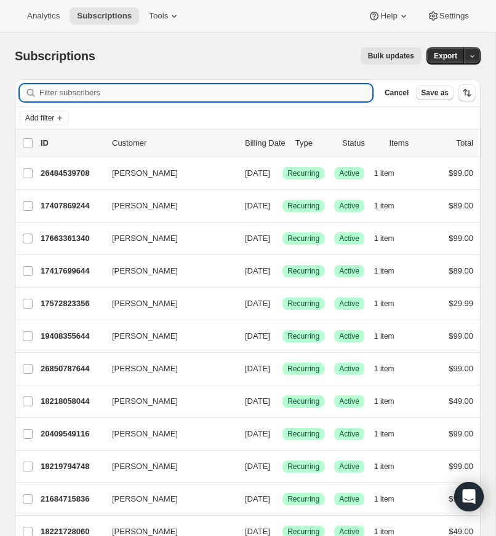
paste input "elong7@bellsouth.net"
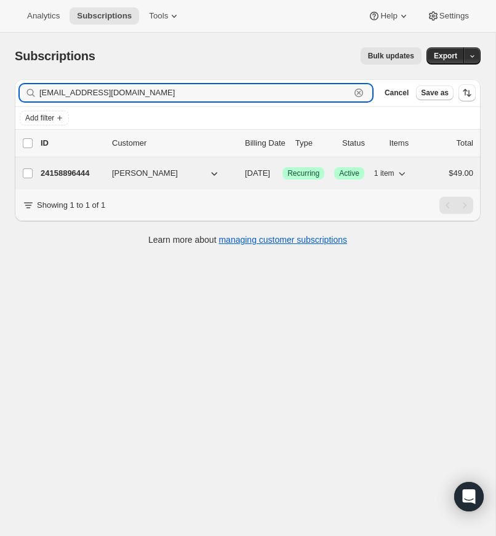
type input "elong7@bellsouth.net"
click at [78, 173] on p "24158896444" at bounding box center [71, 173] width 61 height 12
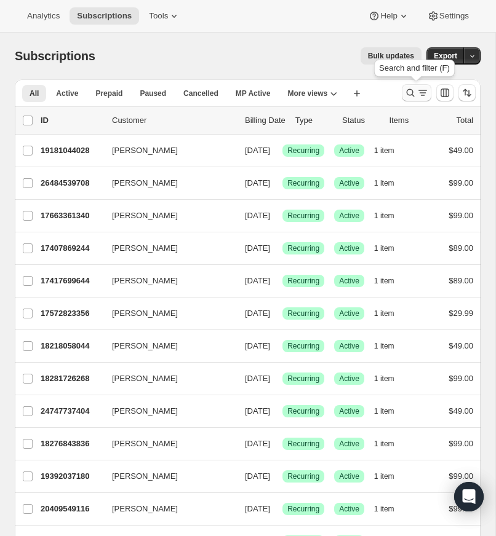
click at [410, 92] on icon "Search and filter results" at bounding box center [410, 93] width 12 height 12
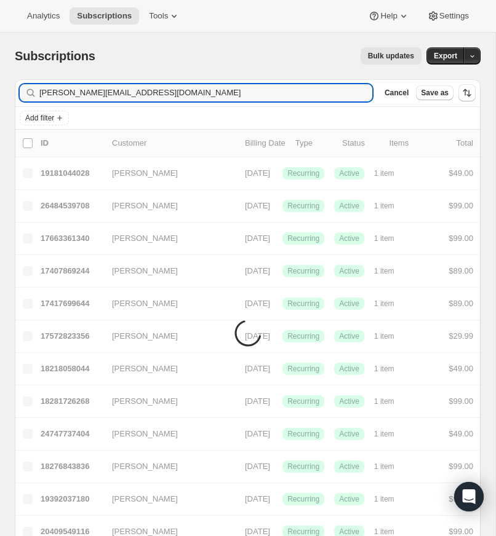
type input "[PERSON_NAME][EMAIL_ADDRESS][DOMAIN_NAME]"
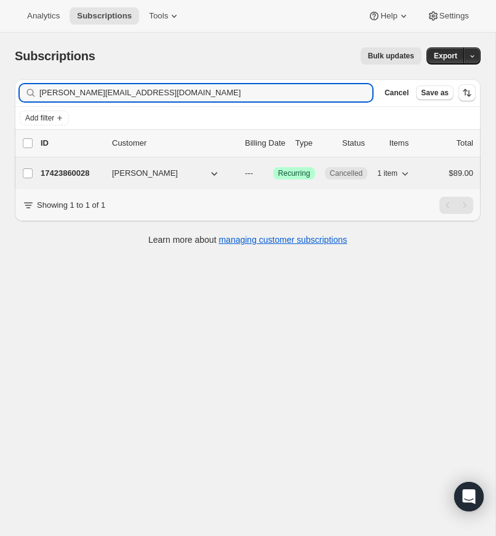
click at [71, 170] on p "17423860028" at bounding box center [71, 173] width 61 height 12
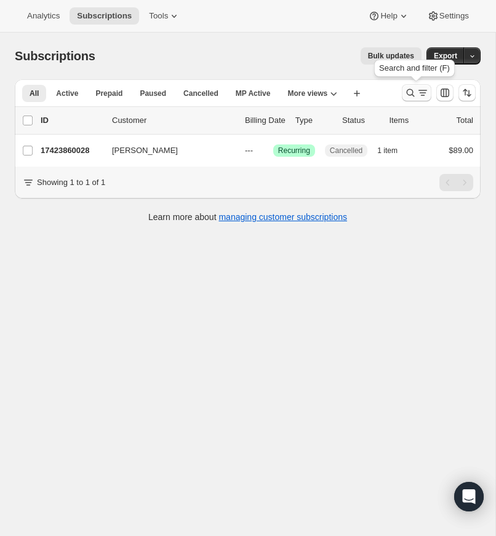
click at [410, 90] on icon "Search and filter results" at bounding box center [410, 93] width 12 height 12
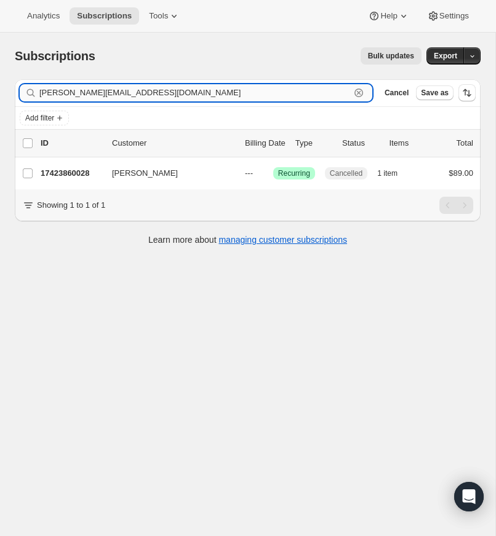
drag, startPoint x: 359, startPoint y: 92, endPoint x: 234, endPoint y: 94, distance: 125.5
click at [359, 92] on icon "button" at bounding box center [358, 93] width 12 height 12
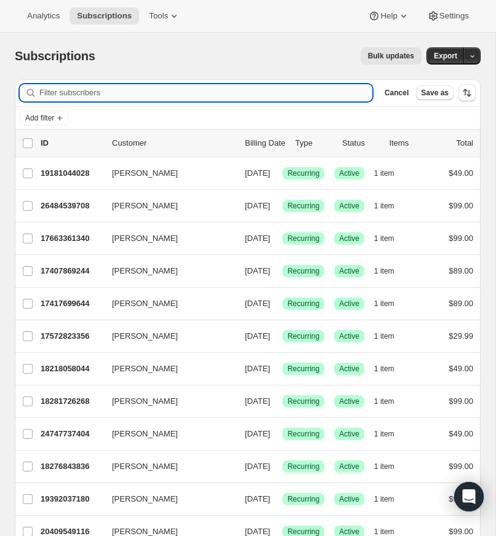
paste input "[EMAIL_ADDRESS][DOMAIN_NAME]"
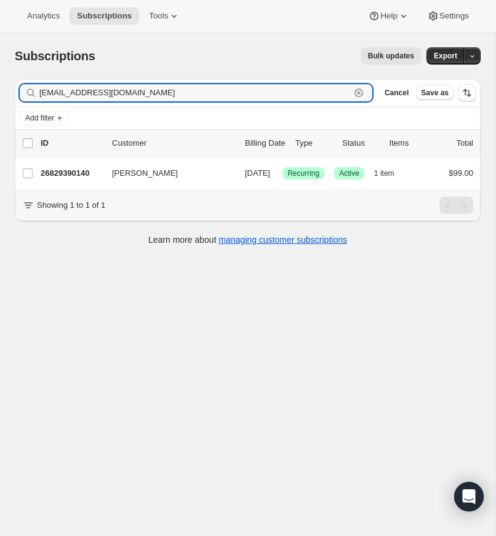
type input "[EMAIL_ADDRESS][DOMAIN_NAME]"
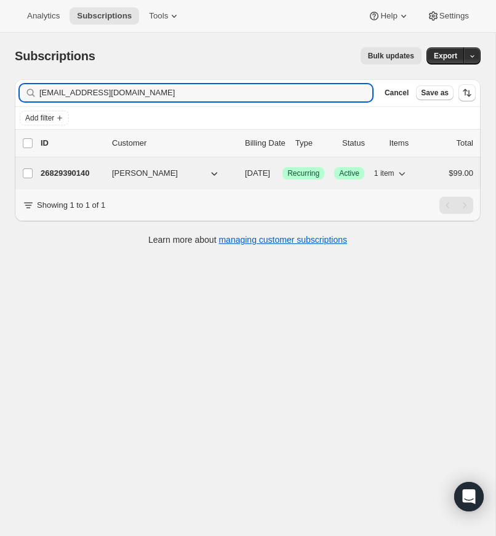
click at [58, 172] on p "26829390140" at bounding box center [71, 173] width 61 height 12
